Goal: Task Accomplishment & Management: Manage account settings

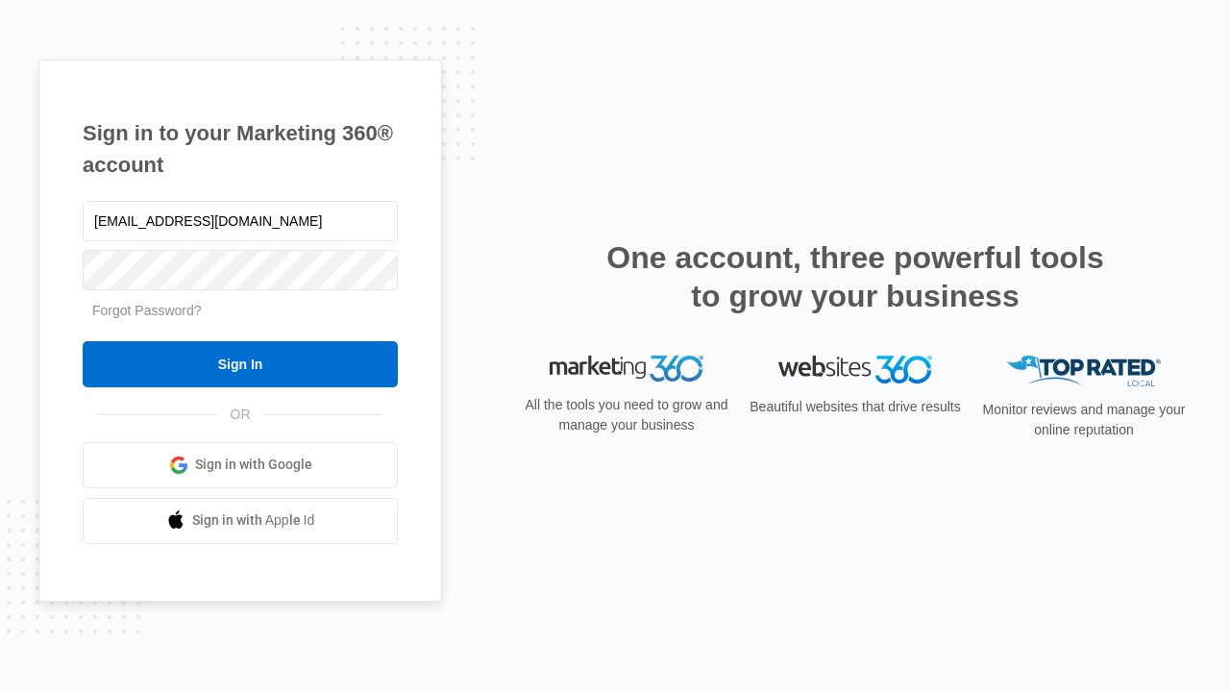
type input "[EMAIL_ADDRESS][DOMAIN_NAME]"
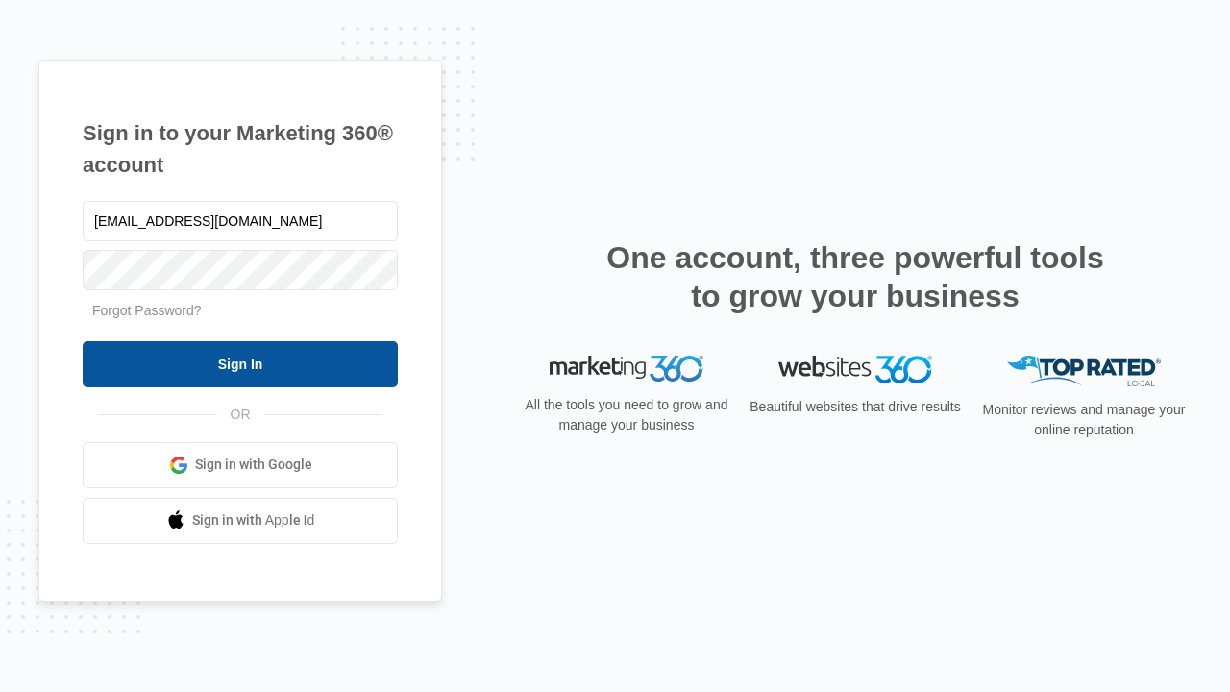
click at [240, 363] on input "Sign In" at bounding box center [240, 364] width 315 height 46
